Goal: Task Accomplishment & Management: Use online tool/utility

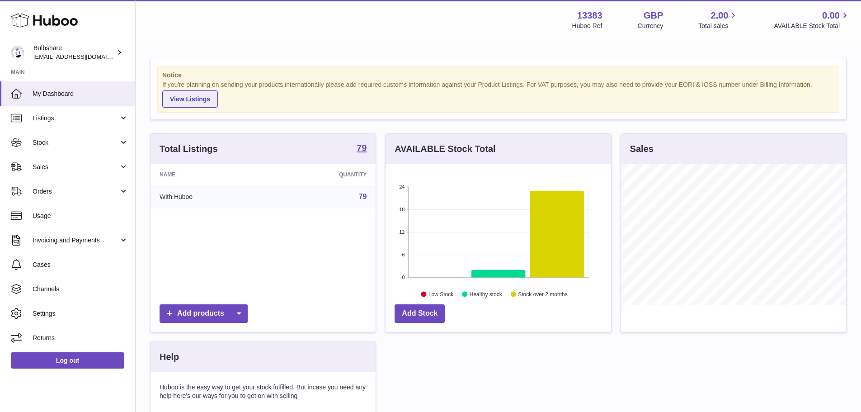
scroll to position [141, 225]
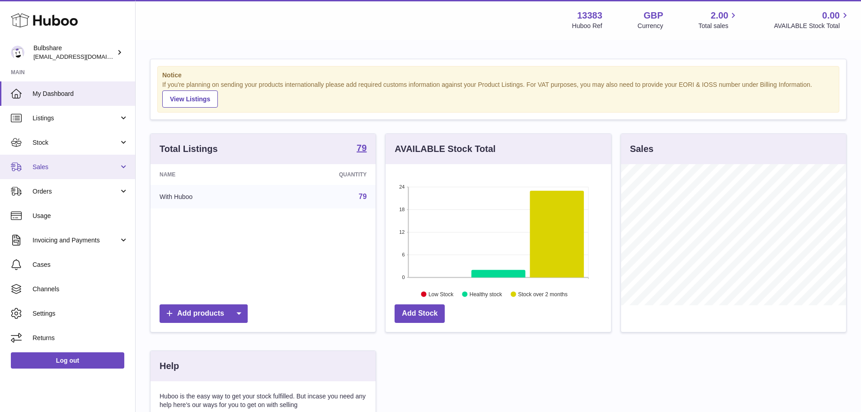
click at [46, 168] on span "Sales" at bounding box center [76, 167] width 86 height 9
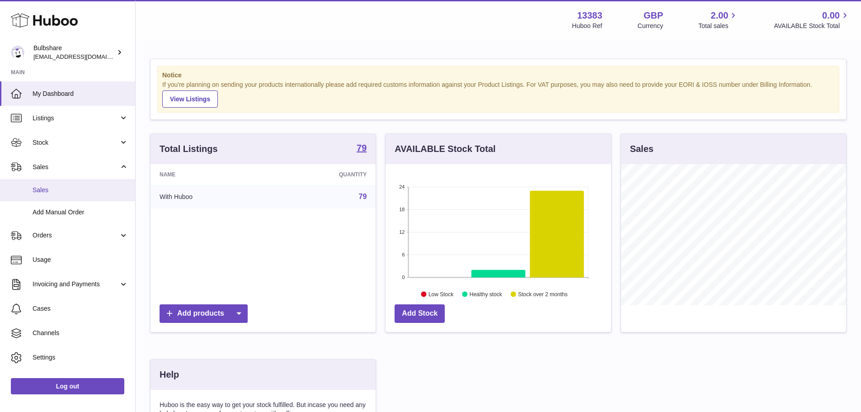
click at [43, 188] on span "Sales" at bounding box center [81, 190] width 96 height 9
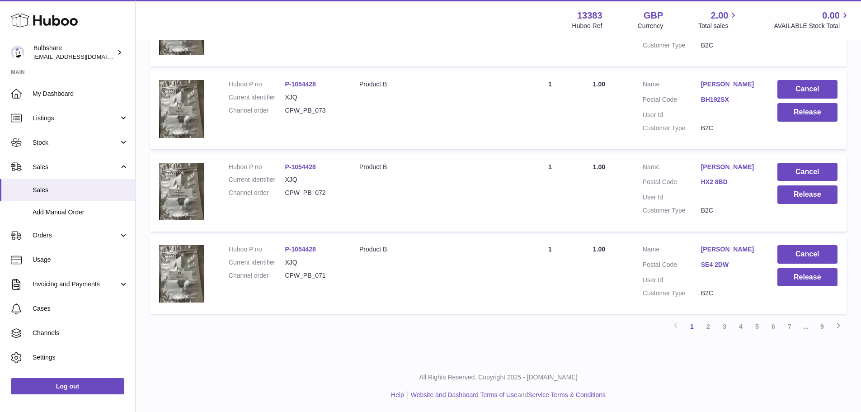
scroll to position [734, 0]
click at [706, 327] on link "2" at bounding box center [708, 325] width 16 height 16
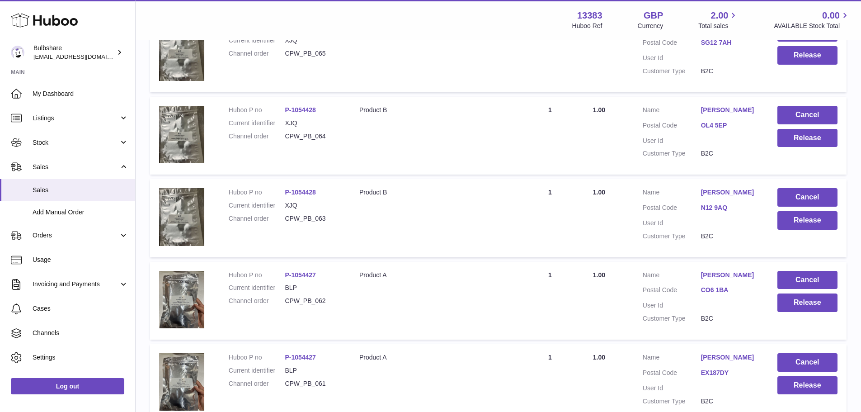
scroll to position [739, 0]
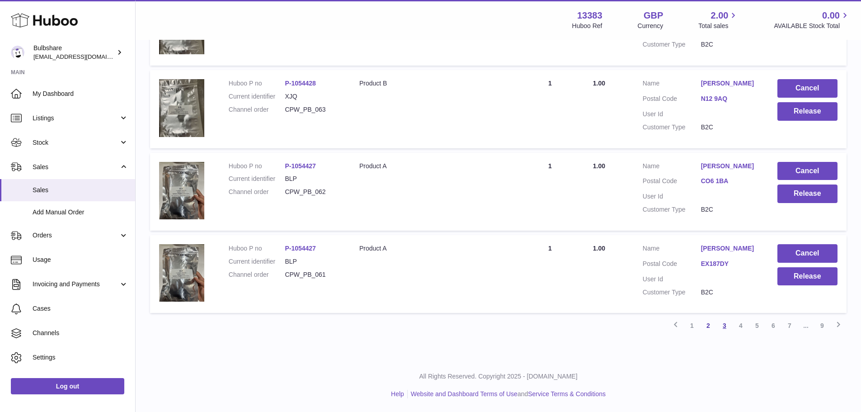
click at [726, 326] on link "3" at bounding box center [724, 325] width 16 height 16
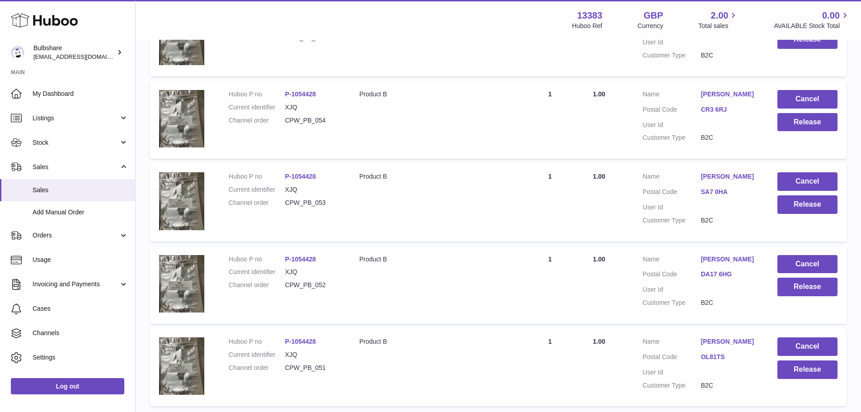
scroll to position [734, 0]
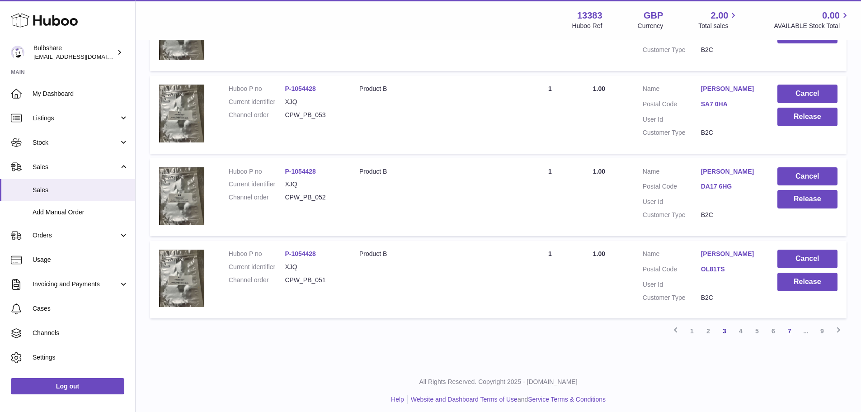
click at [787, 325] on link "7" at bounding box center [789, 331] width 16 height 16
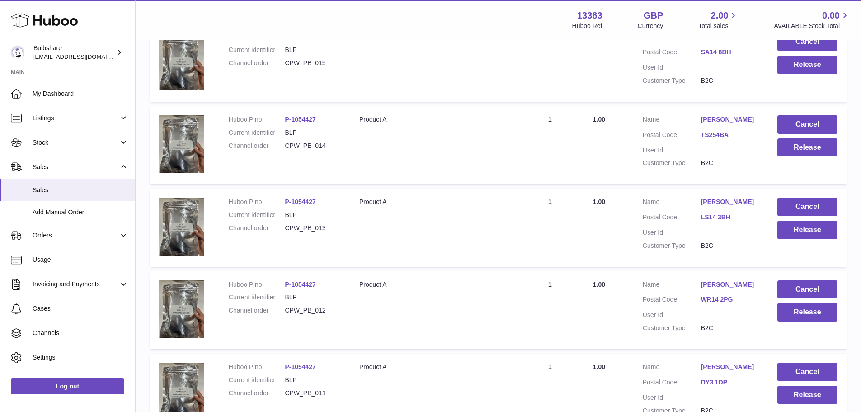
scroll to position [734, 0]
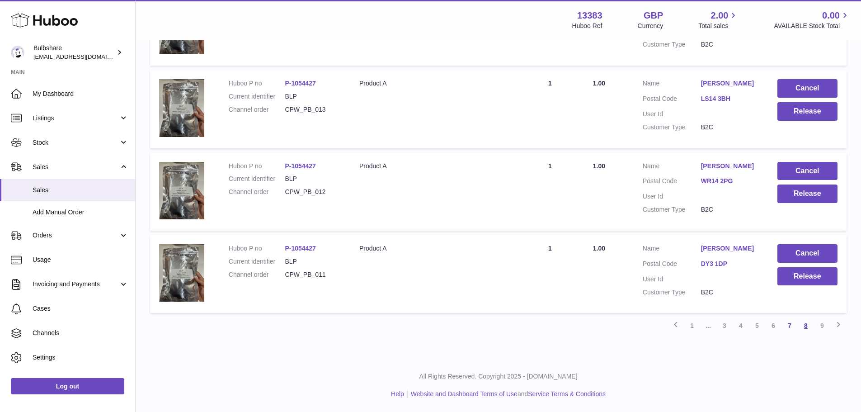
click at [805, 324] on link "8" at bounding box center [806, 325] width 16 height 16
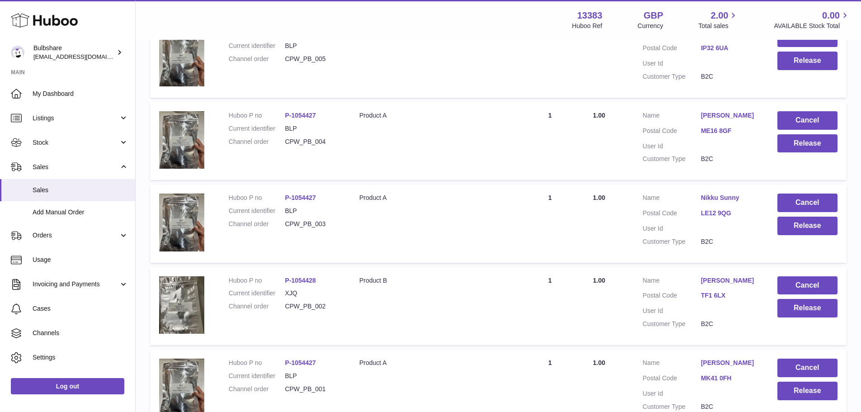
scroll to position [734, 0]
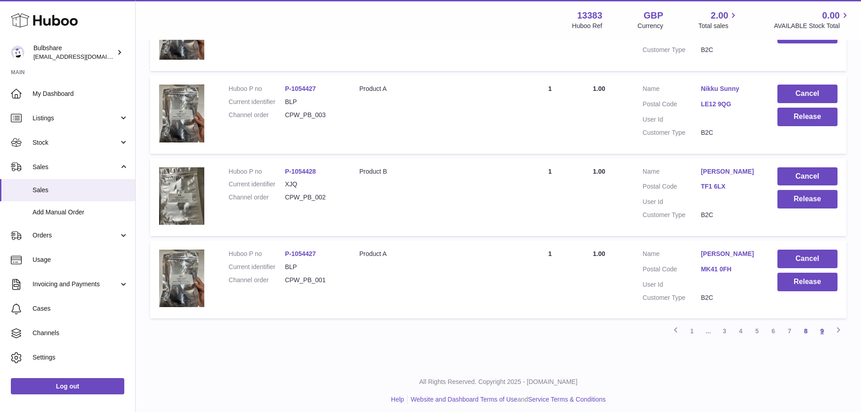
click at [821, 324] on link "9" at bounding box center [822, 331] width 16 height 16
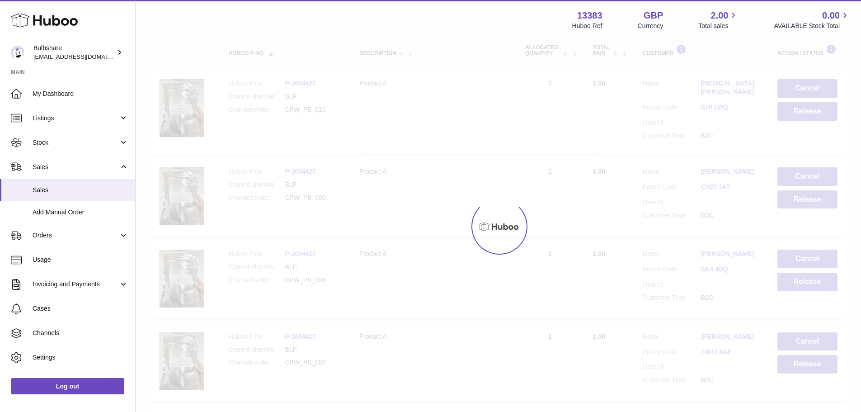
scroll to position [41, 0]
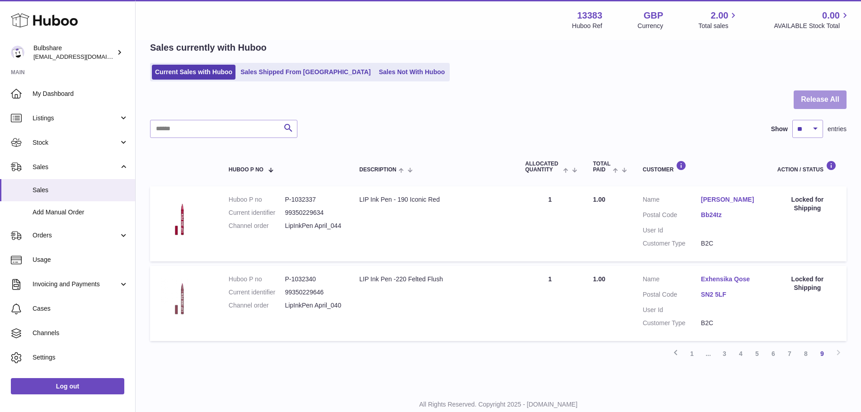
click at [809, 103] on button "Release All" at bounding box center [820, 99] width 53 height 19
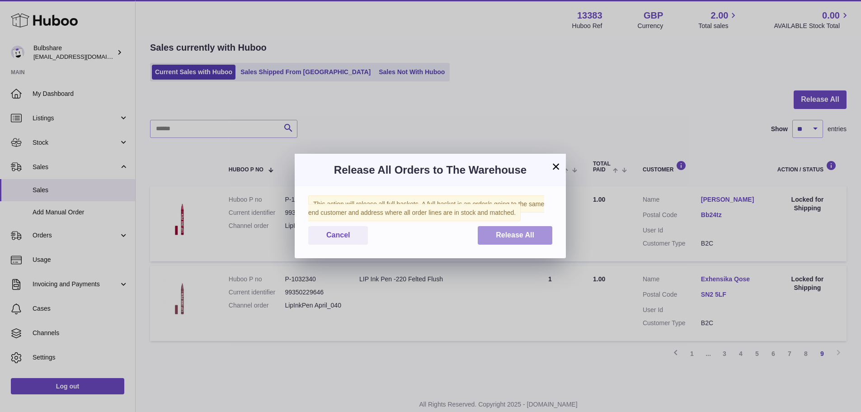
click at [509, 235] on span "Release All" at bounding box center [515, 235] width 38 height 8
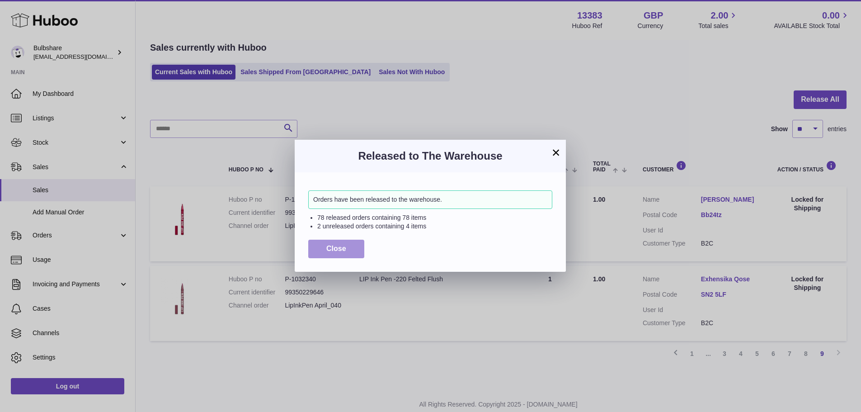
click at [347, 254] on button "Close" at bounding box center [336, 248] width 56 height 19
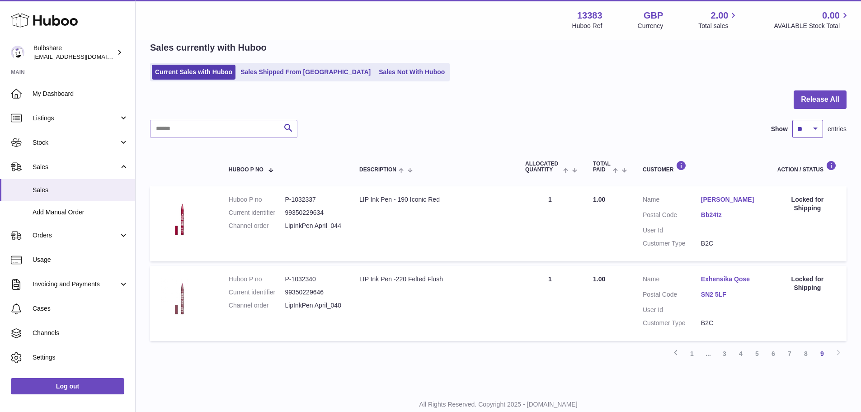
click at [815, 127] on select "** ** ** ***" at bounding box center [807, 129] width 31 height 18
select select "***"
click at [792, 120] on select "** ** ** ***" at bounding box center [807, 129] width 31 height 18
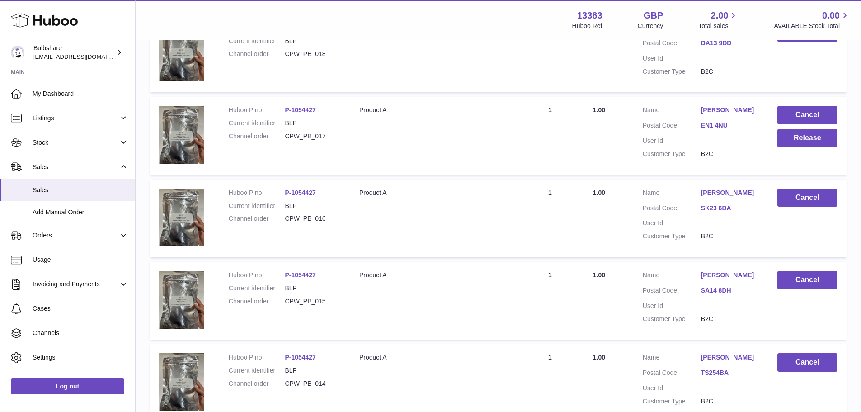
scroll to position [5328, 0]
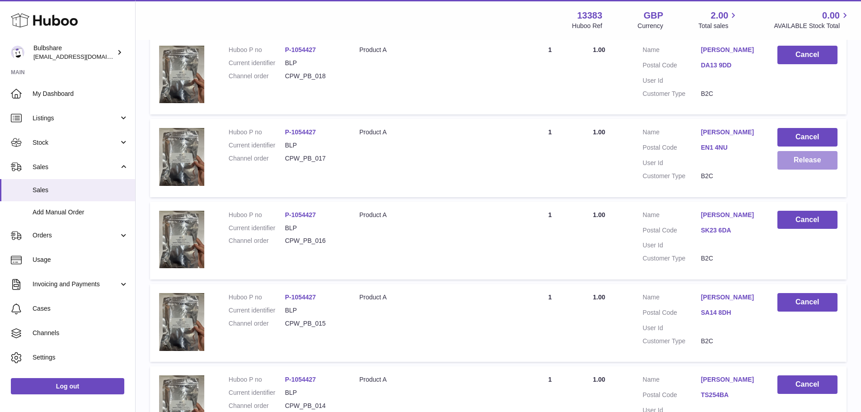
click at [803, 164] on button "Release" at bounding box center [807, 160] width 60 height 19
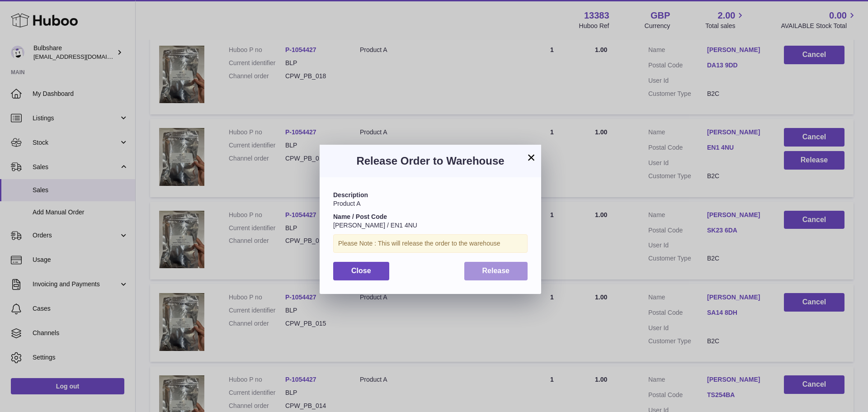
click at [498, 268] on span "Release" at bounding box center [496, 271] width 28 height 8
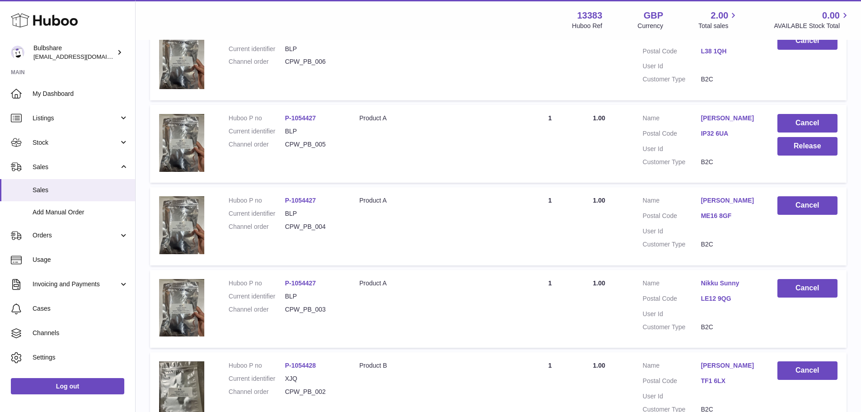
scroll to position [6322, 0]
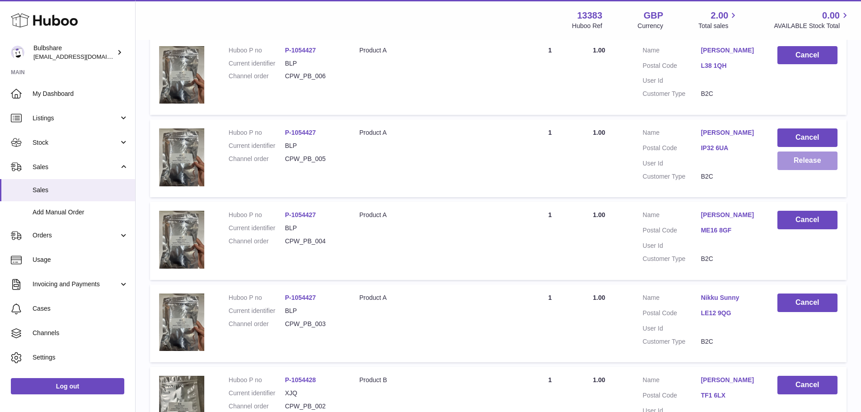
click at [802, 162] on button "Release" at bounding box center [807, 160] width 60 height 19
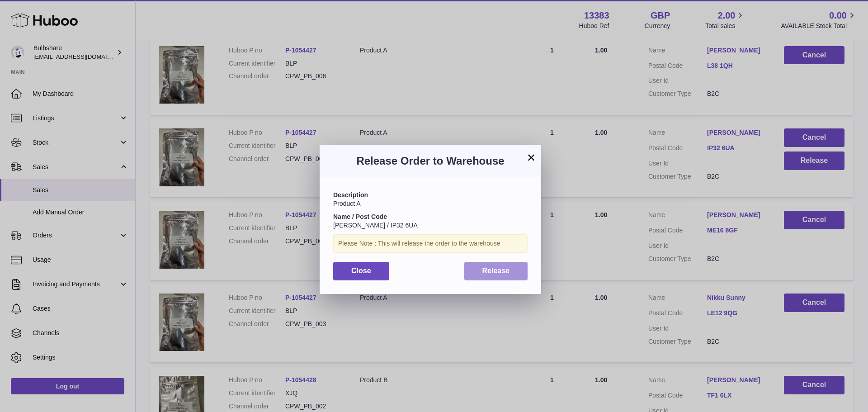
click at [497, 270] on span "Release" at bounding box center [496, 271] width 28 height 8
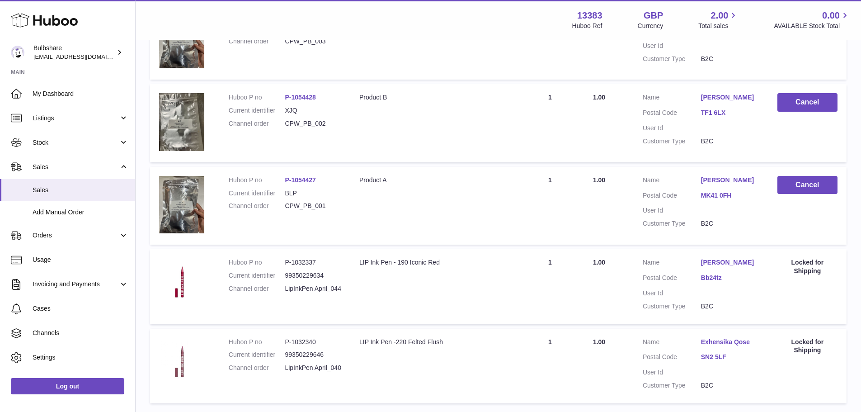
scroll to position [6491, 0]
